Goal: Task Accomplishment & Management: Manage account settings

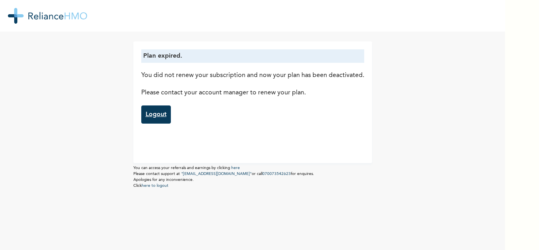
click at [155, 109] on link "Logout" at bounding box center [156, 114] width 30 height 18
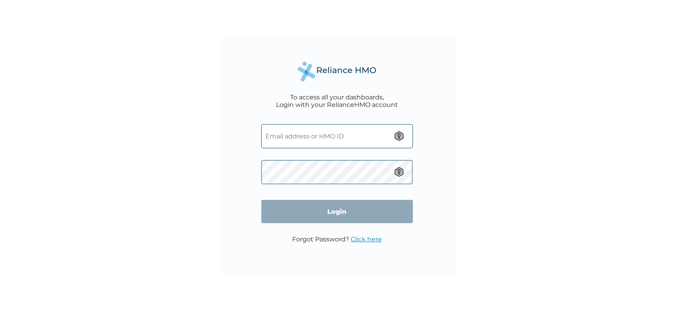
click at [330, 141] on input "text" at bounding box center [337, 136] width 152 height 24
paste input "IAB/10002/F"
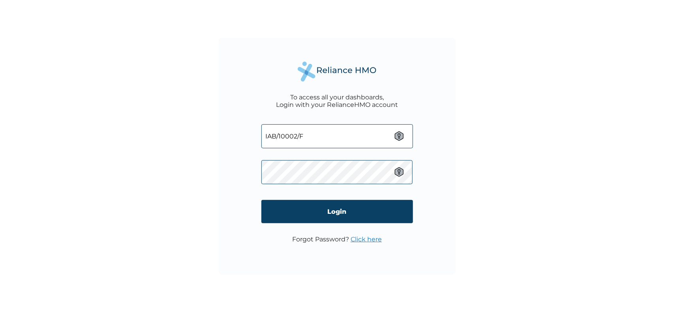
type input "IAB/10002/F"
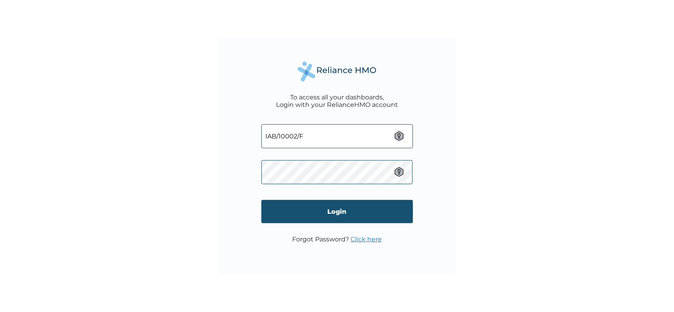
click at [356, 211] on input "Login" at bounding box center [337, 211] width 152 height 23
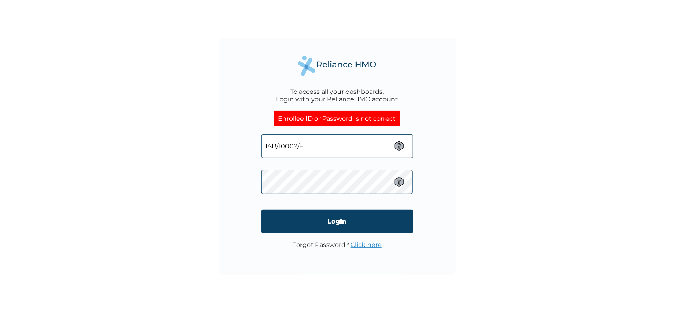
click at [92, 167] on div "To access all your dashboards, Login with your RelianceHMO account Enrollee ID …" at bounding box center [337, 156] width 674 height 312
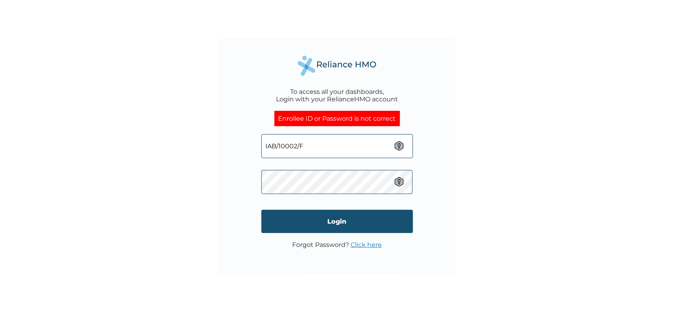
click at [350, 224] on input "Login" at bounding box center [337, 221] width 152 height 23
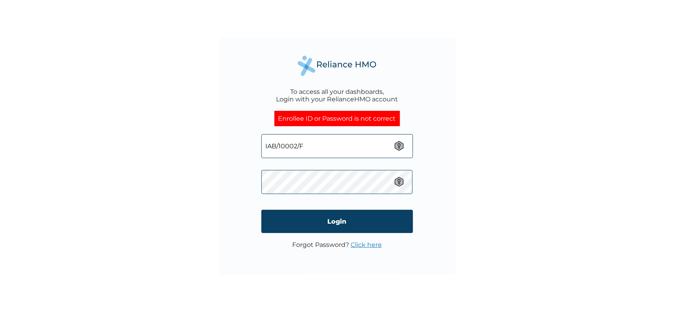
click at [196, 187] on div "To access all your dashboards, Login with your RelianceHMO account Enrollee ID …" at bounding box center [337, 156] width 674 height 312
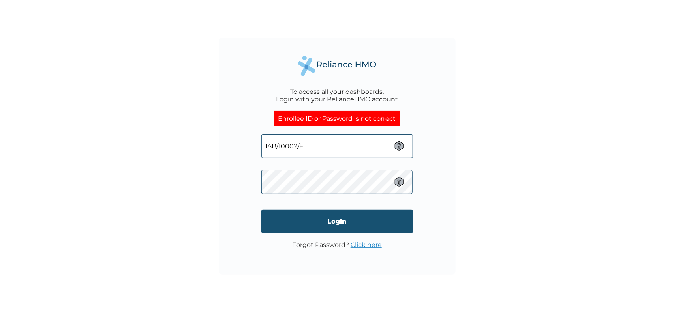
click at [315, 218] on input "Login" at bounding box center [337, 221] width 152 height 23
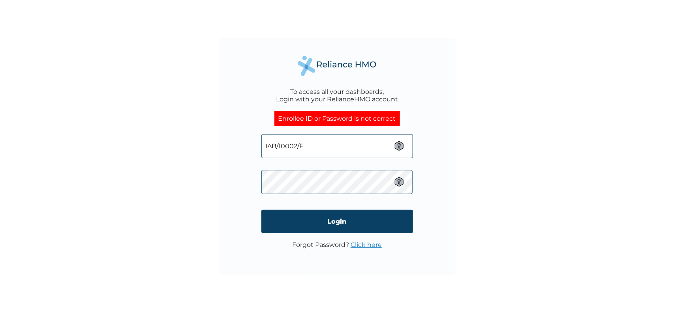
drag, startPoint x: 320, startPoint y: 148, endPoint x: 173, endPoint y: 145, distance: 146.8
click at [171, 146] on div "To access all your dashboards, Login with your RelianceHMO account Enrollee ID …" at bounding box center [337, 156] width 674 height 312
click at [364, 245] on link "Click here" at bounding box center [365, 244] width 31 height 7
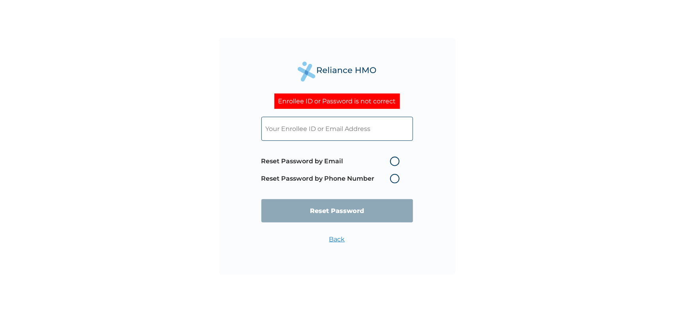
click at [335, 126] on input "text" at bounding box center [337, 129] width 152 height 24
click at [399, 161] on label "Reset Password by Email" at bounding box center [332, 161] width 142 height 9
click at [392, 161] on input "Reset Password by Email" at bounding box center [385, 161] width 13 height 13
radio input "true"
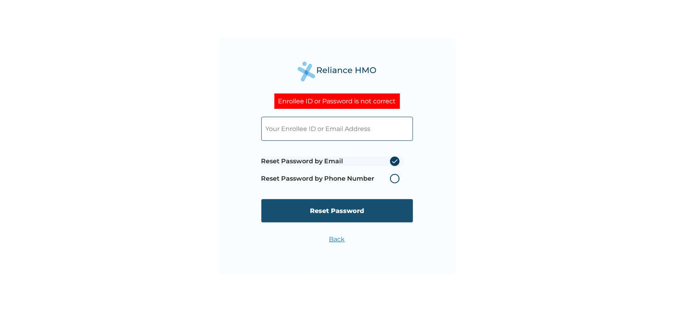
click at [373, 210] on input "Reset Password" at bounding box center [337, 210] width 152 height 23
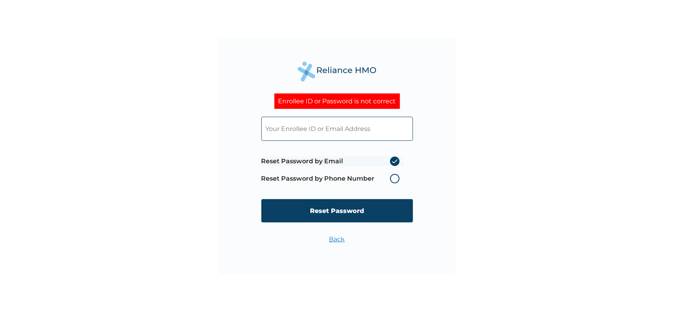
click at [330, 131] on input "text" at bounding box center [337, 129] width 152 height 24
paste input "IAB/10002/F"
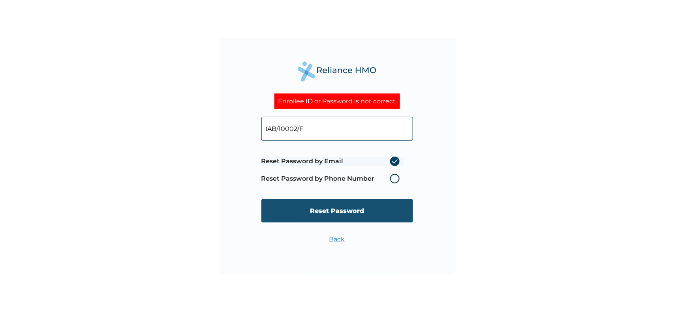
type input "IAB/10002/F"
click at [327, 208] on input "Reset Password" at bounding box center [337, 210] width 152 height 23
